Goal: Information Seeking & Learning: Learn about a topic

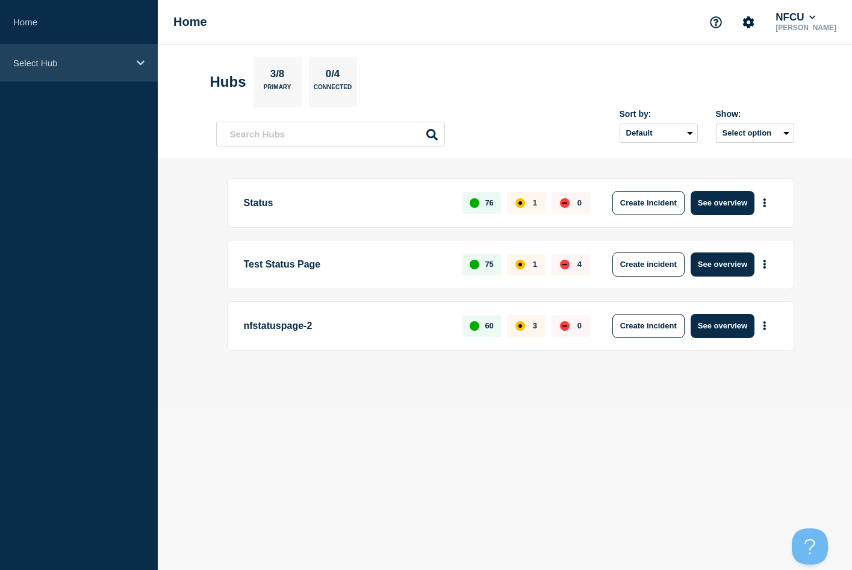
click at [70, 73] on div "Select Hub" at bounding box center [79, 63] width 158 height 37
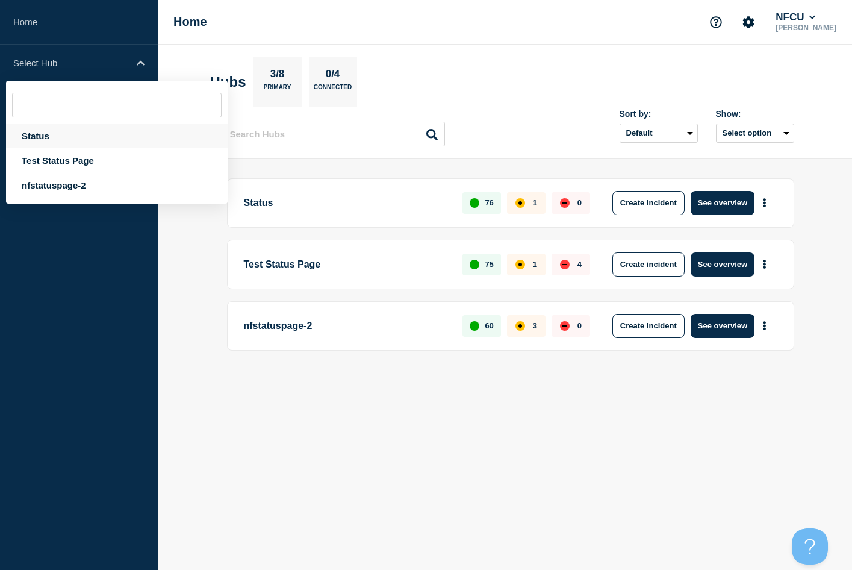
click at [40, 140] on div "Status" at bounding box center [117, 135] width 222 height 25
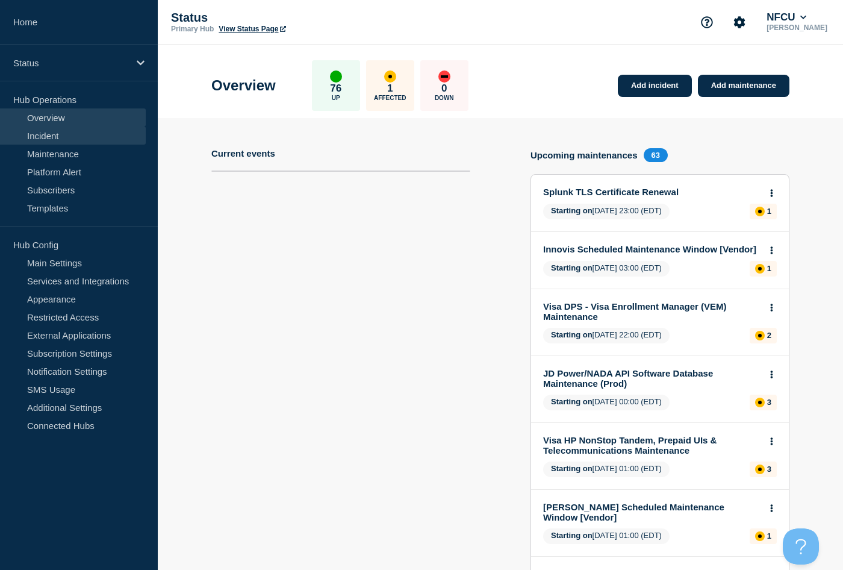
click at [46, 140] on link "Incident" at bounding box center [73, 135] width 146 height 18
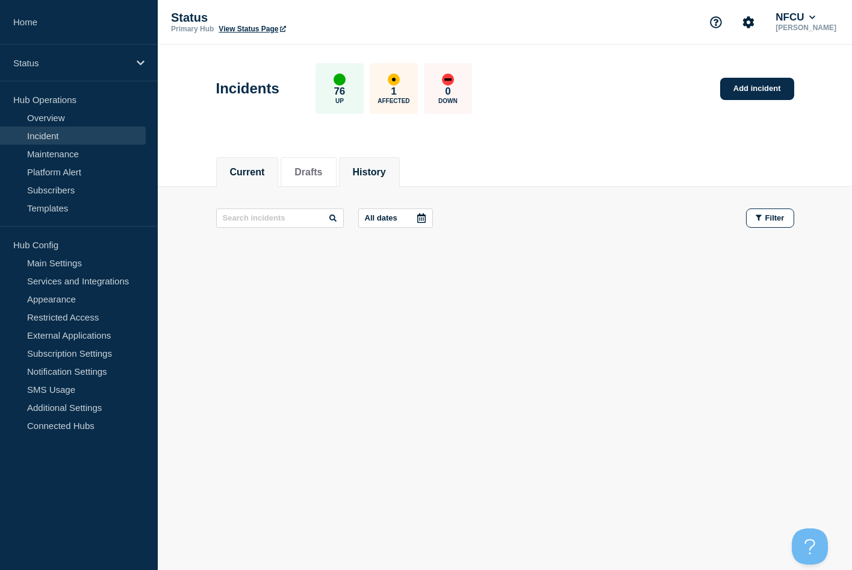
click at [381, 174] on button "History" at bounding box center [369, 172] width 33 height 11
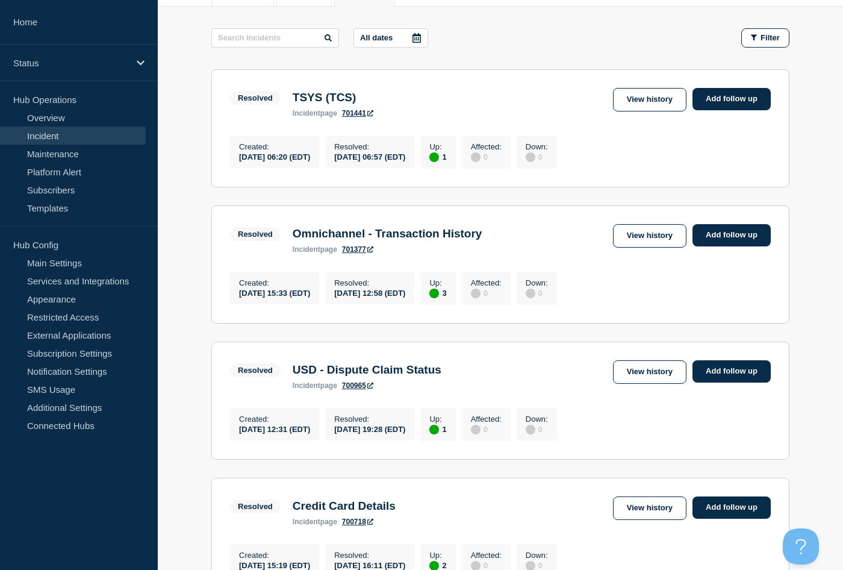
scroll to position [181, 0]
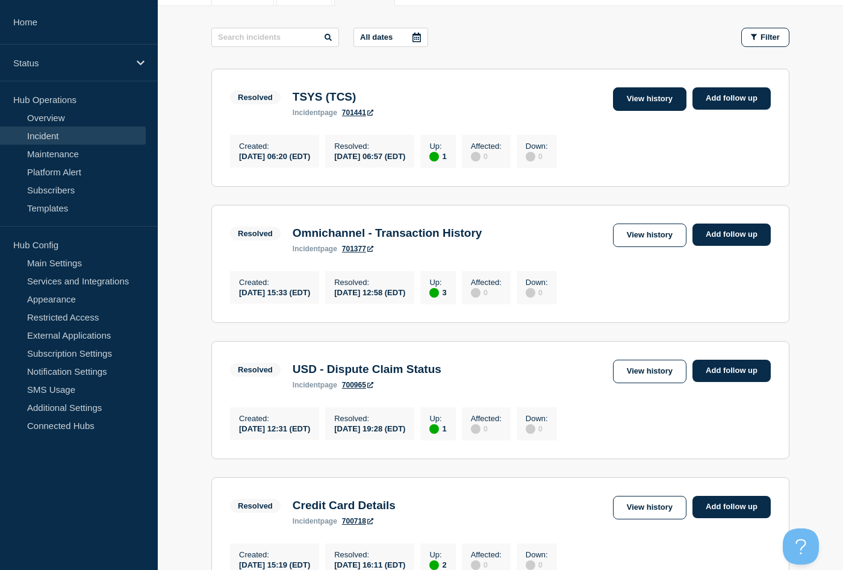
click at [662, 104] on link "View history" at bounding box center [649, 98] width 73 height 23
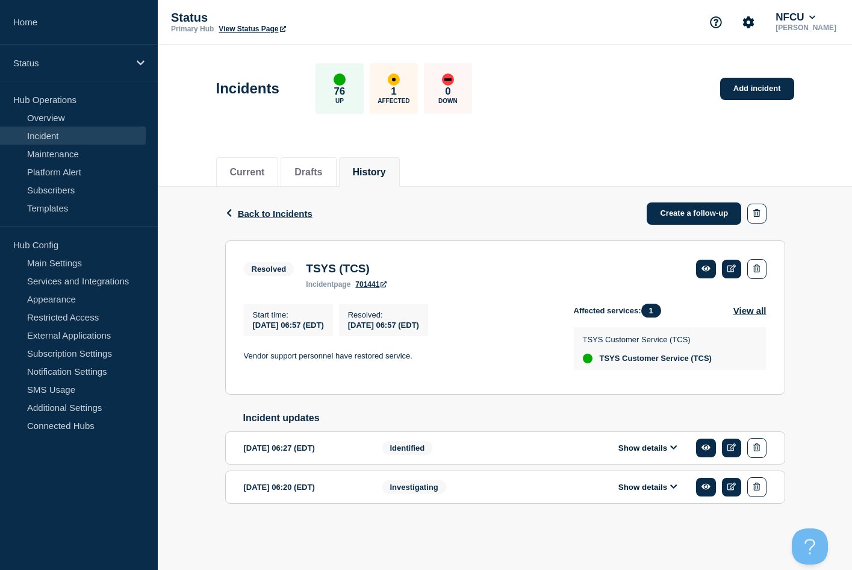
click at [386, 169] on button "History" at bounding box center [369, 172] width 33 height 11
